Goal: Transaction & Acquisition: Purchase product/service

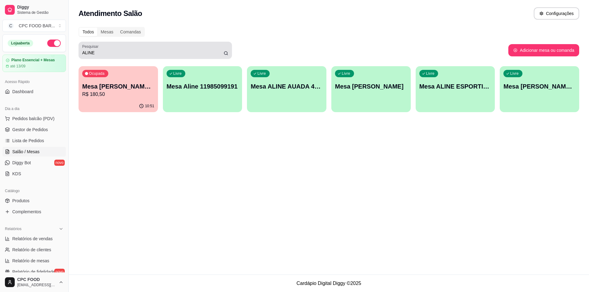
click at [117, 53] on input "ALINE" at bounding box center [152, 53] width 141 height 6
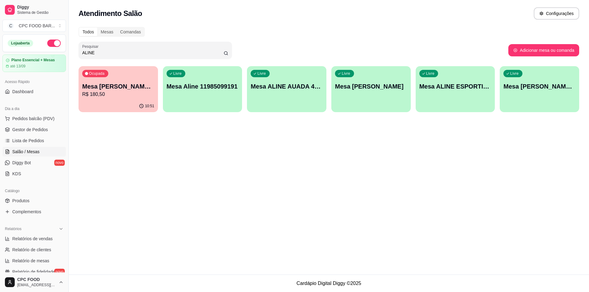
click at [118, 53] on input "ALINE" at bounding box center [152, 53] width 141 height 6
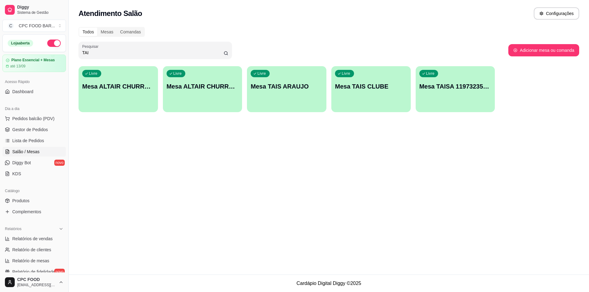
type input "TAI"
click at [349, 78] on div "Livre Mesa TAIS CLUBE" at bounding box center [370, 85] width 79 height 39
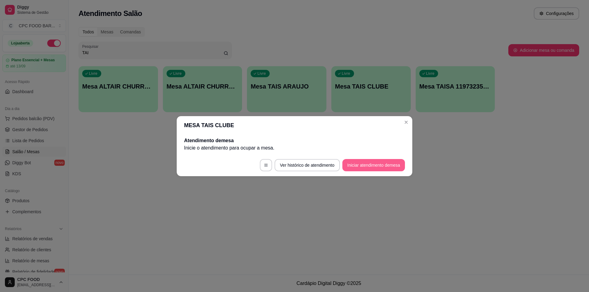
click at [366, 166] on button "Iniciar atendimento de mesa" at bounding box center [373, 165] width 63 height 12
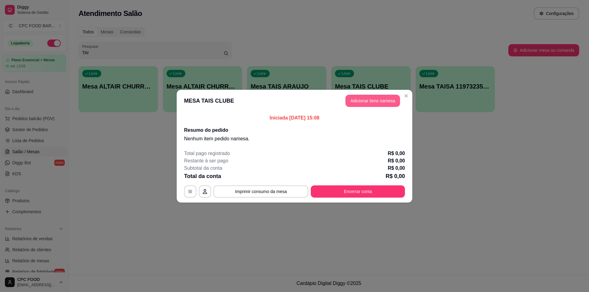
click at [351, 102] on button "Adicionar itens na mesa" at bounding box center [372, 101] width 55 height 12
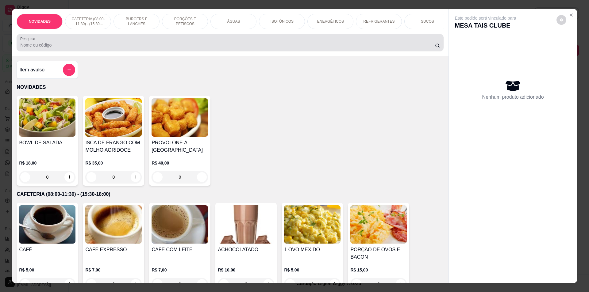
click at [174, 48] on input "Pesquisa" at bounding box center [227, 45] width 414 height 6
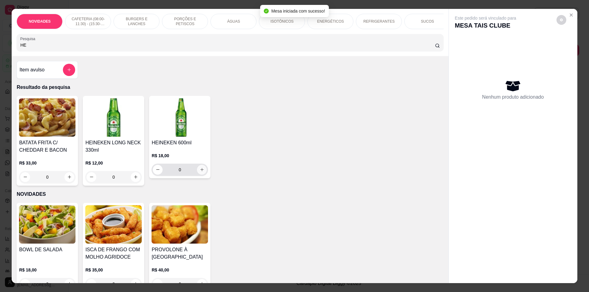
type input "HE"
click at [200, 172] on icon "increase-product-quantity" at bounding box center [202, 169] width 5 height 5
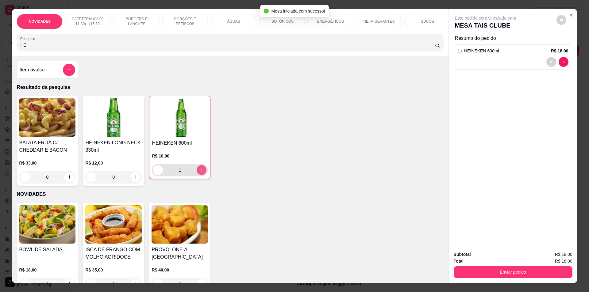
type input "1"
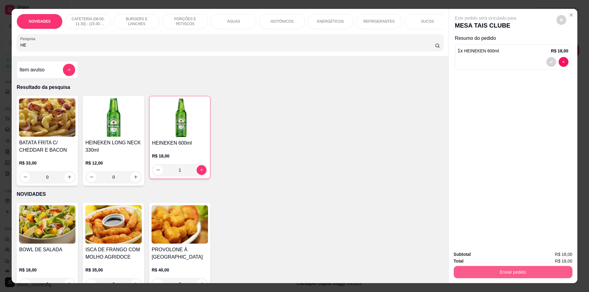
click at [466, 274] on button "Enviar pedido" at bounding box center [512, 272] width 119 height 12
click at [470, 259] on button "Não registrar e enviar pedido" at bounding box center [492, 256] width 62 height 11
